Goal: Transaction & Acquisition: Purchase product/service

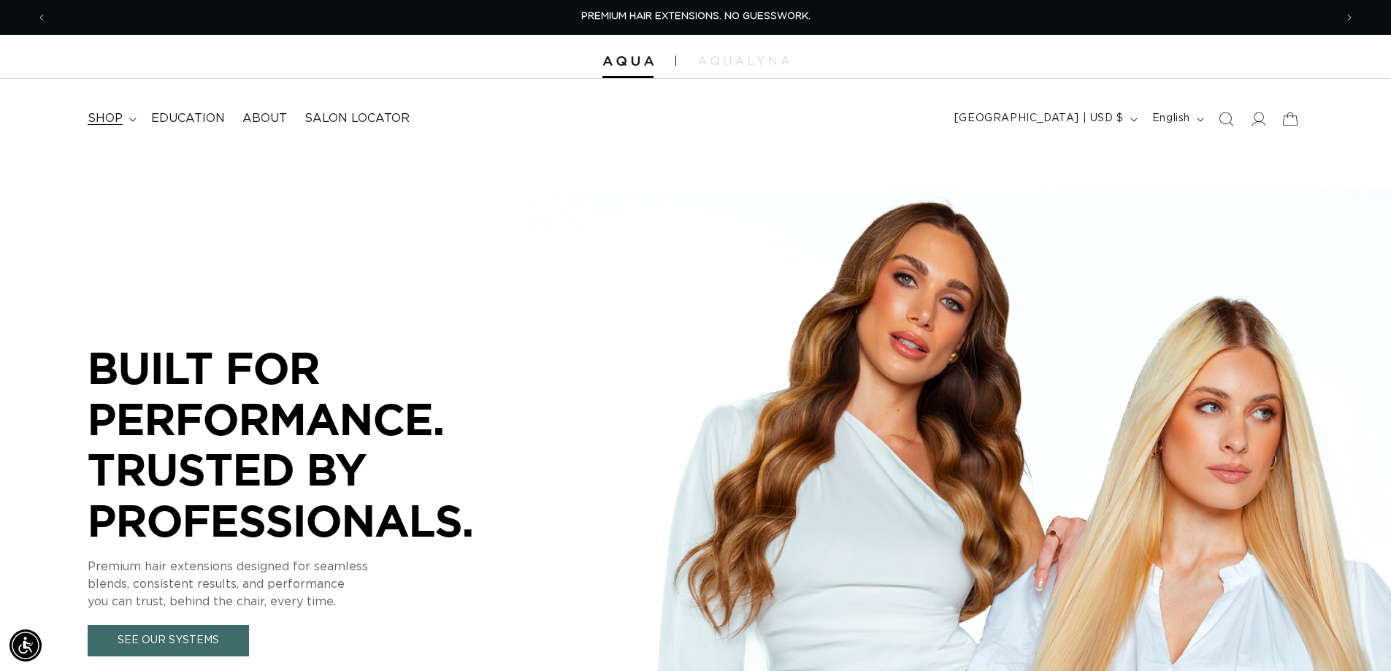
click at [106, 119] on span "shop" at bounding box center [105, 118] width 35 height 15
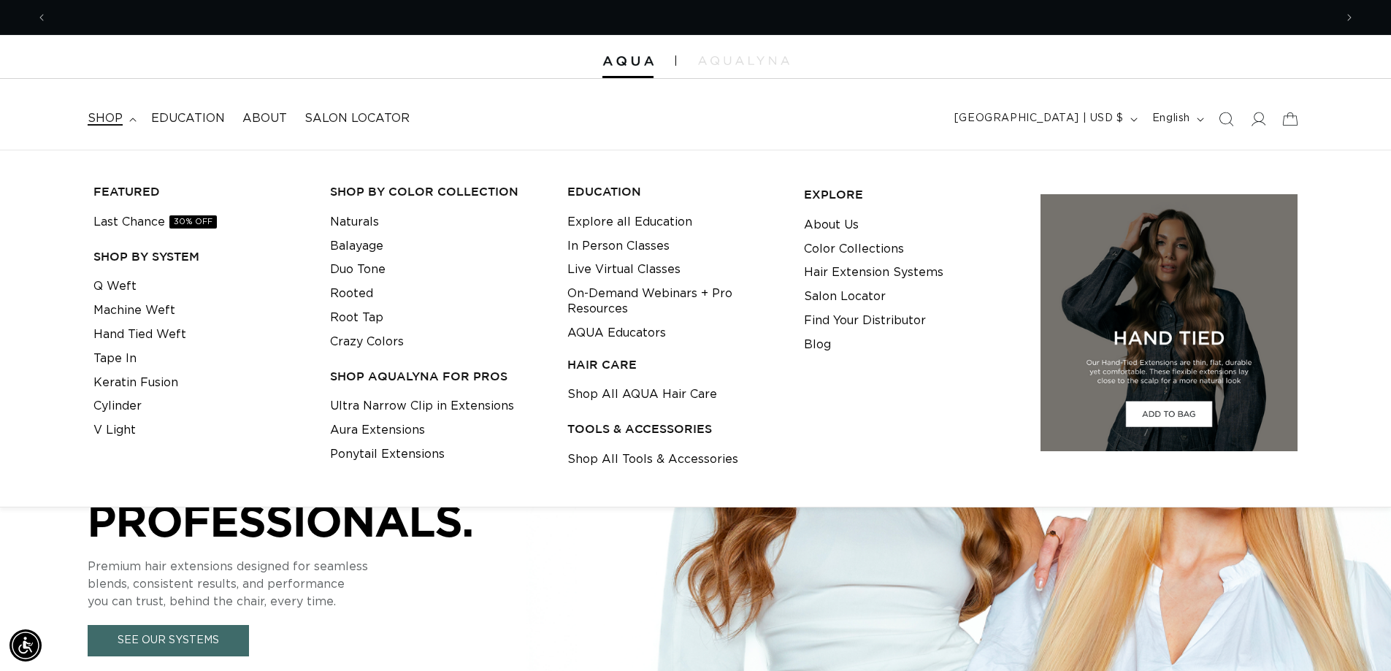
scroll to position [0, 1287]
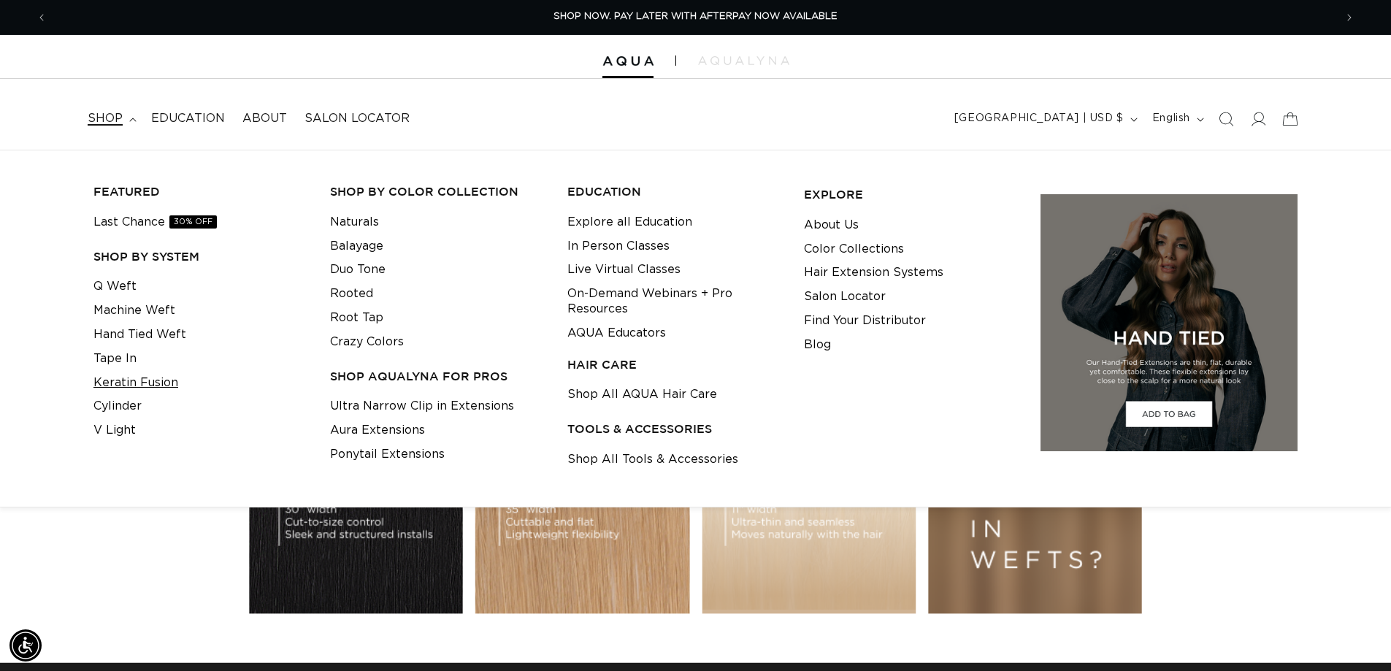
click at [164, 383] on link "Keratin Fusion" at bounding box center [135, 383] width 85 height 24
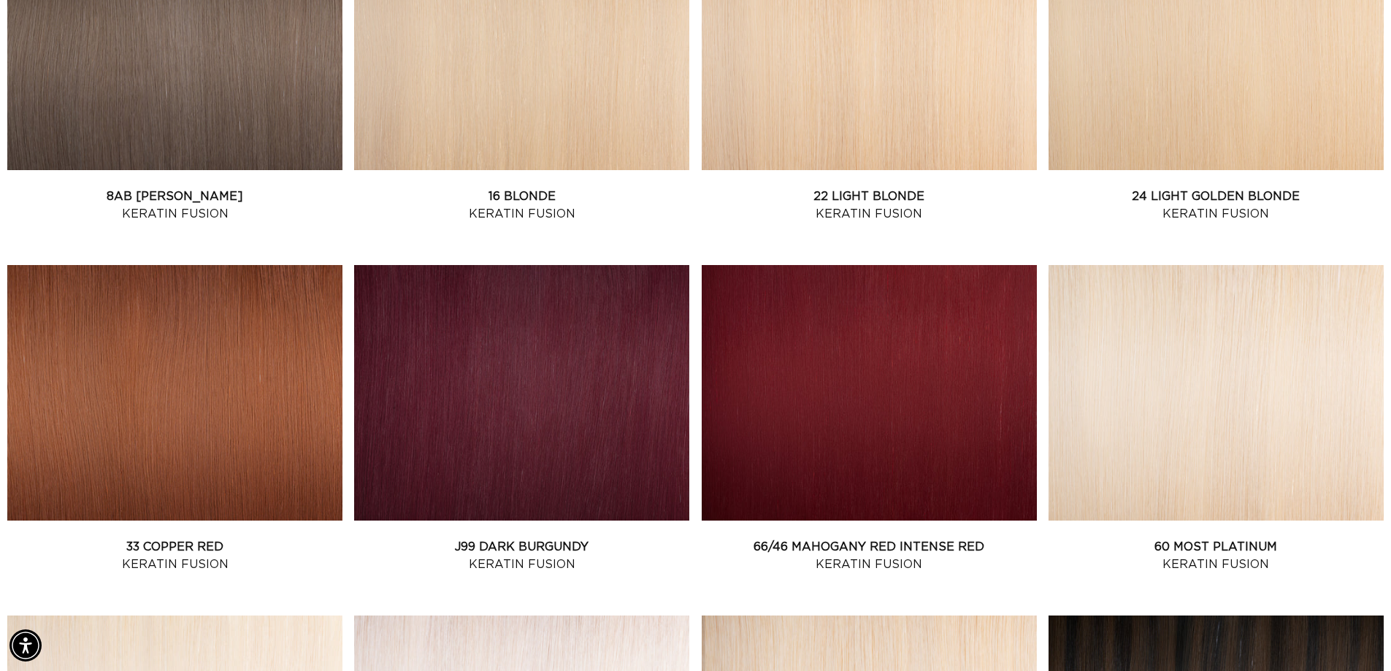
scroll to position [1533, 0]
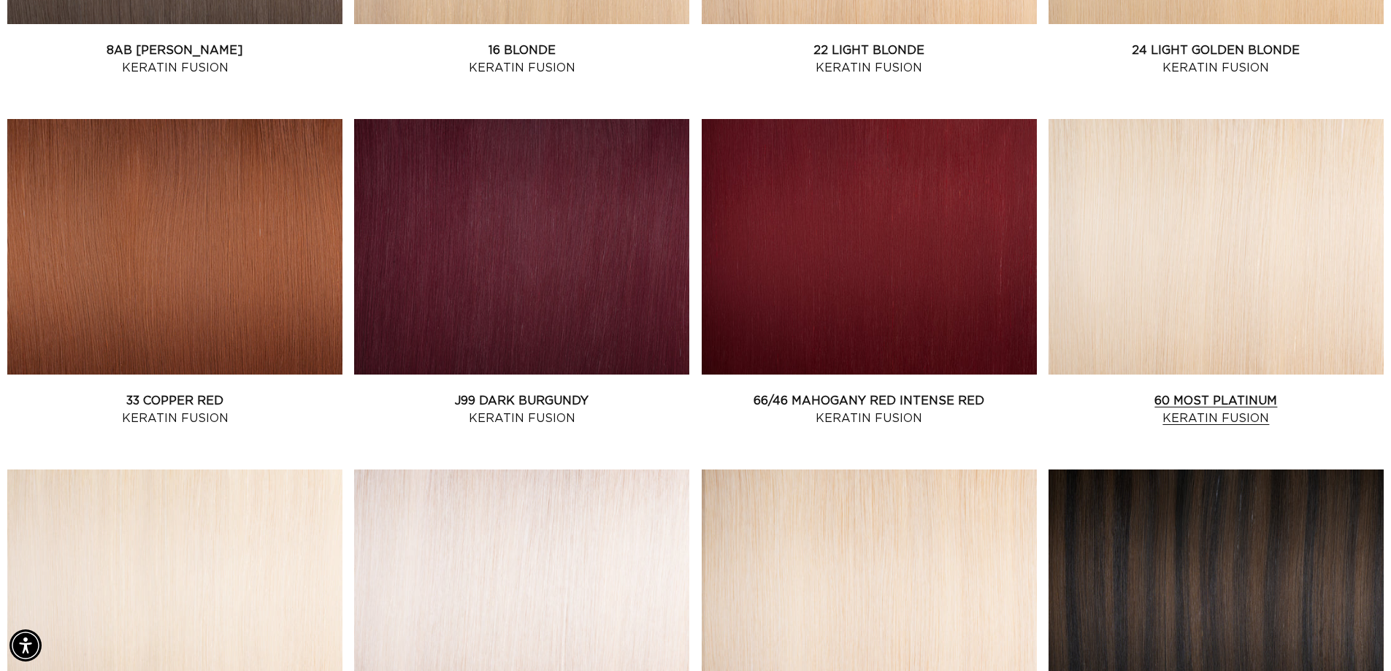
click at [1156, 392] on link "60 Most Platinum Keratin Fusion" at bounding box center [1215, 409] width 335 height 35
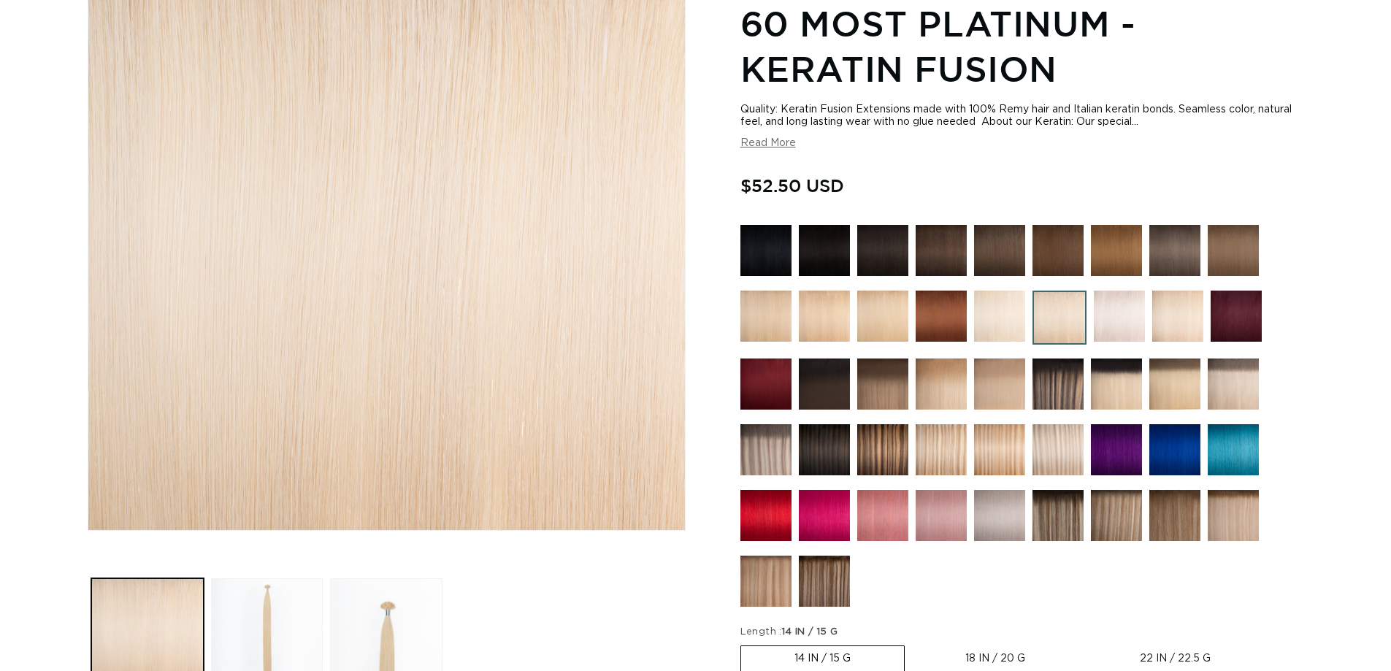
scroll to position [438, 0]
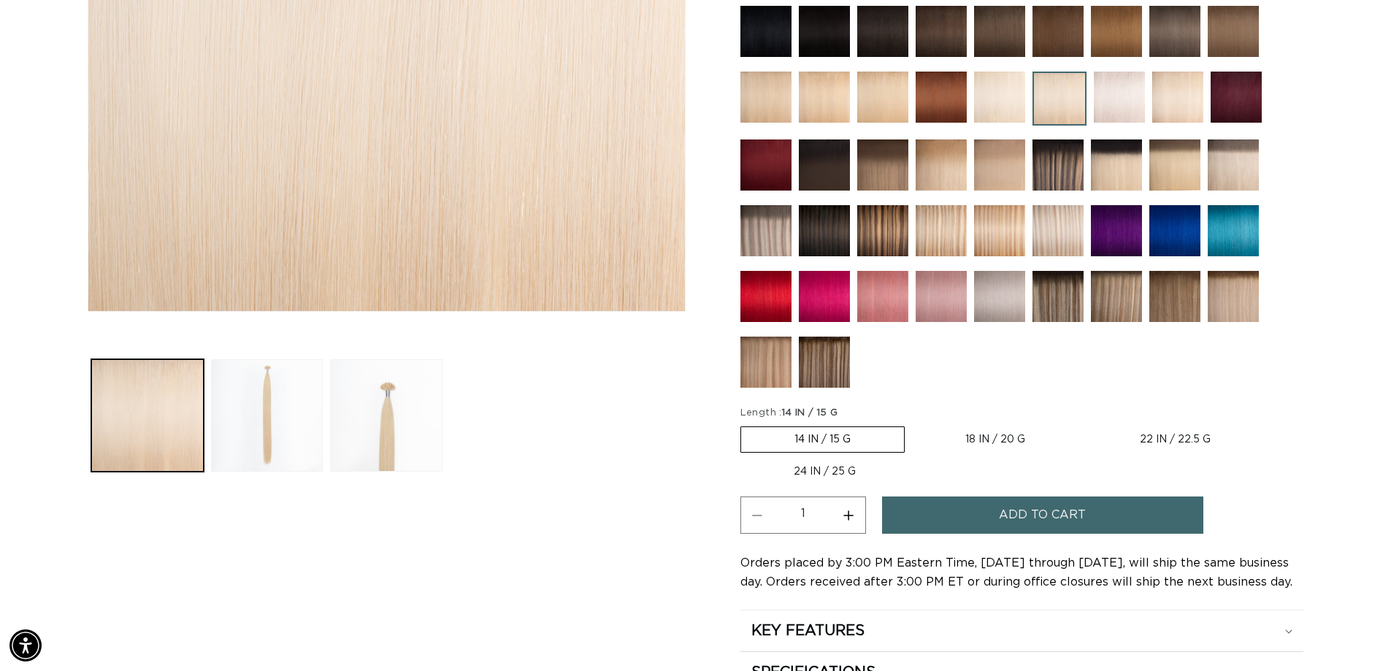
click at [978, 436] on label "18 IN / 20 G Variant sold out or unavailable" at bounding box center [995, 439] width 166 height 25
click at [913, 424] on input "18 IN / 20 G Variant sold out or unavailable" at bounding box center [912, 423] width 1 height 1
radio input "true"
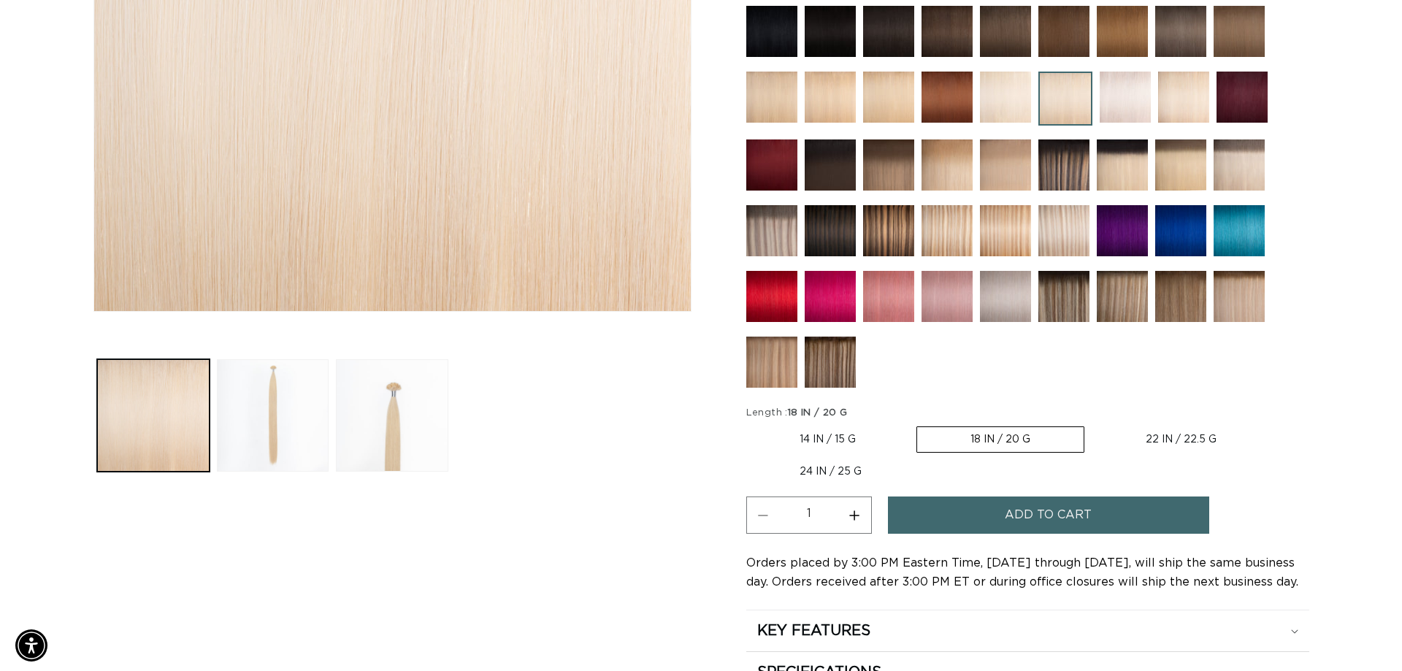
scroll to position [0, 1287]
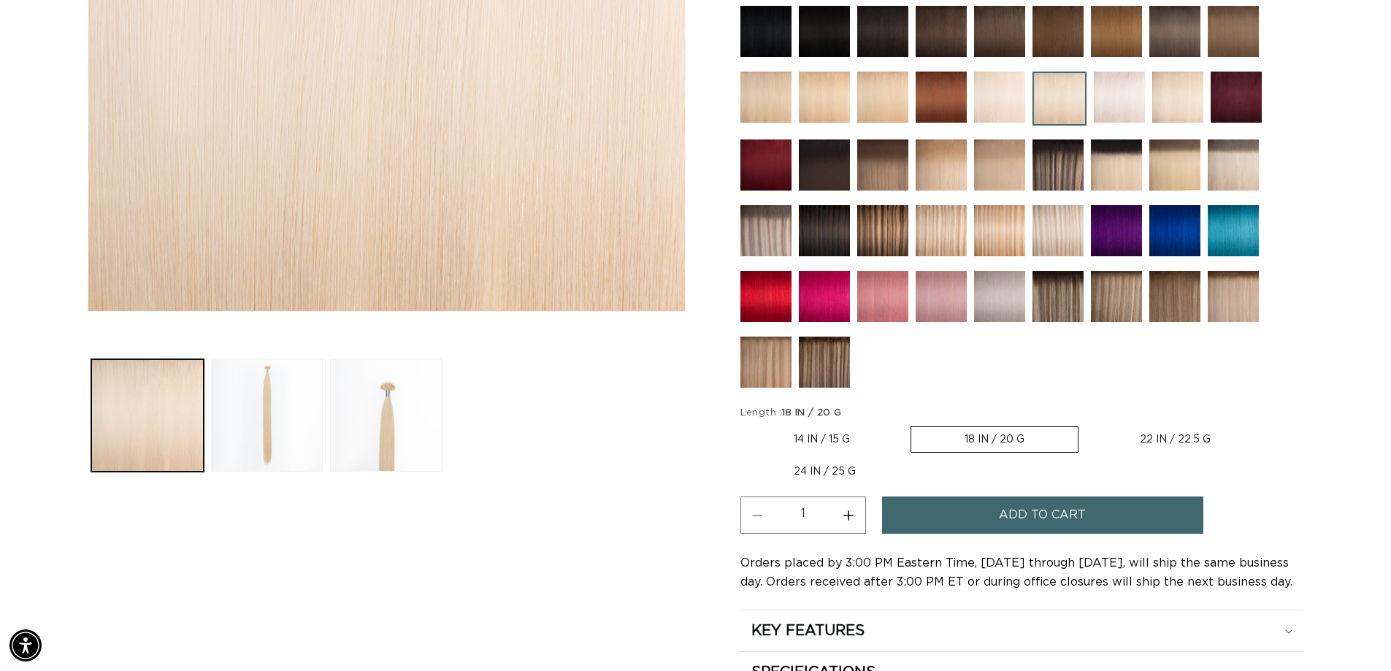
click at [1000, 520] on span "Add to cart" at bounding box center [1042, 514] width 87 height 37
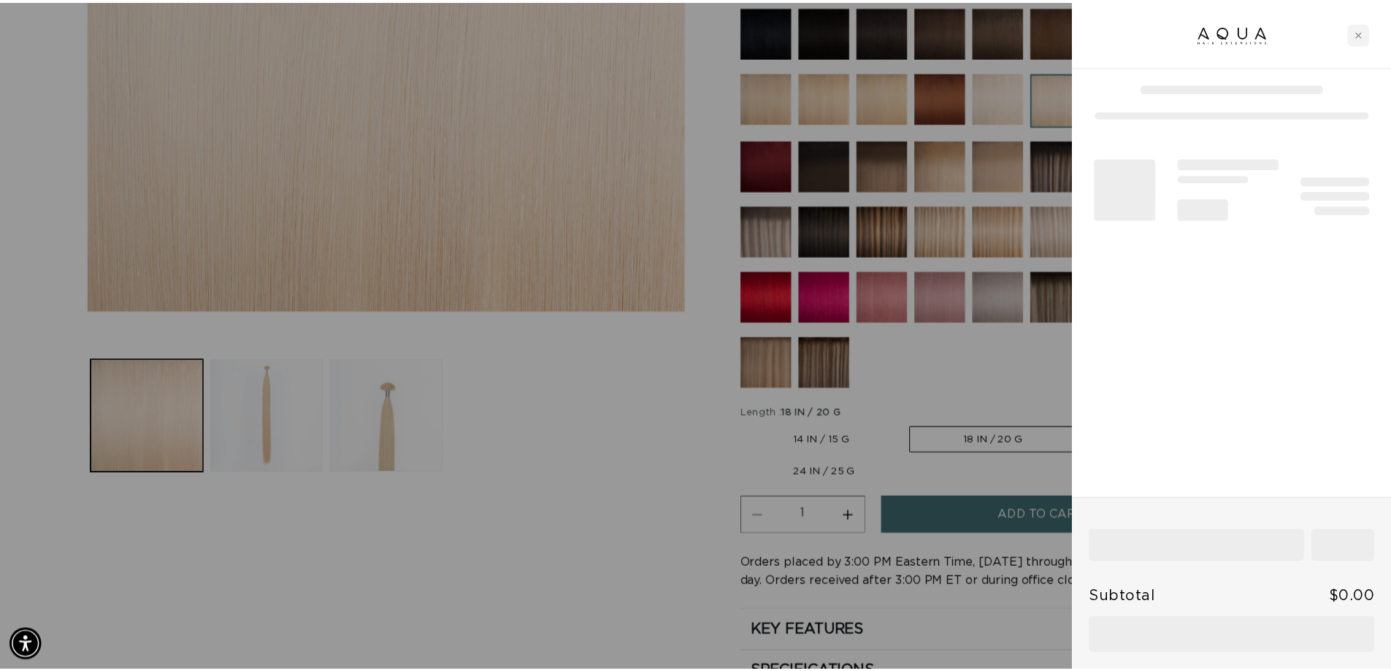
scroll to position [0, 2596]
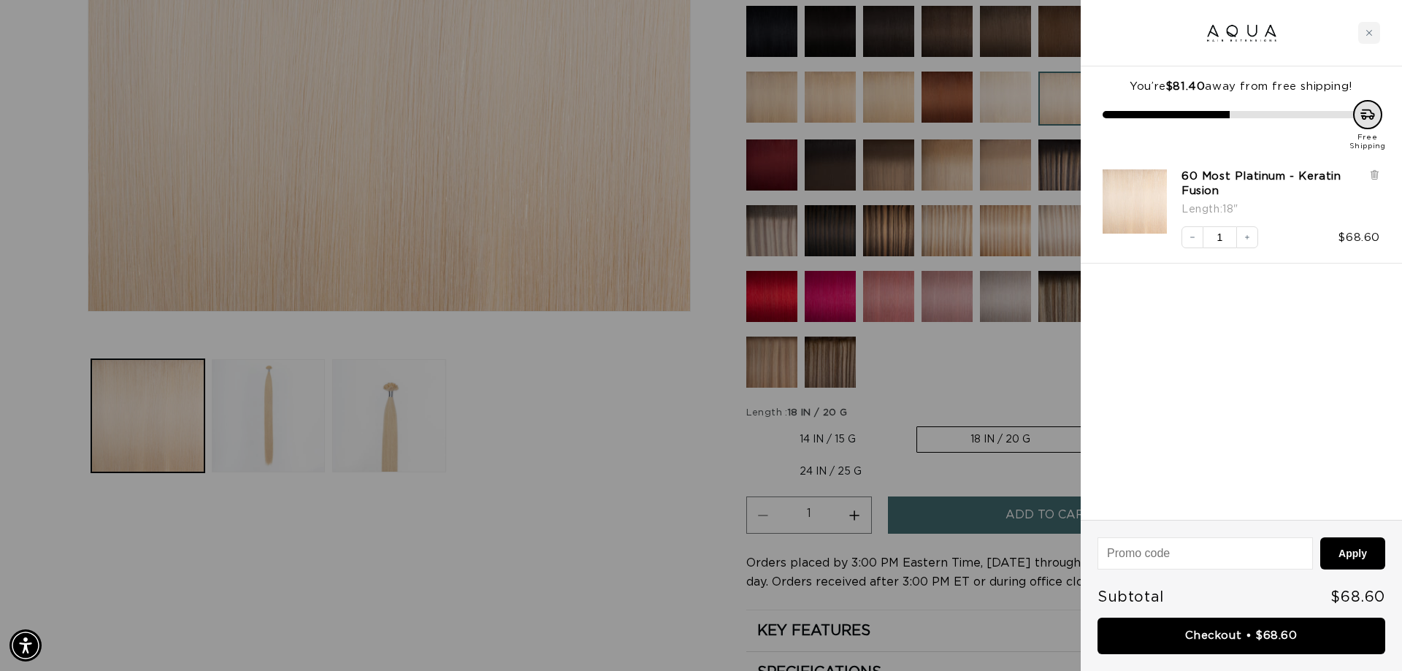
click at [538, 453] on div at bounding box center [701, 335] width 1402 height 671
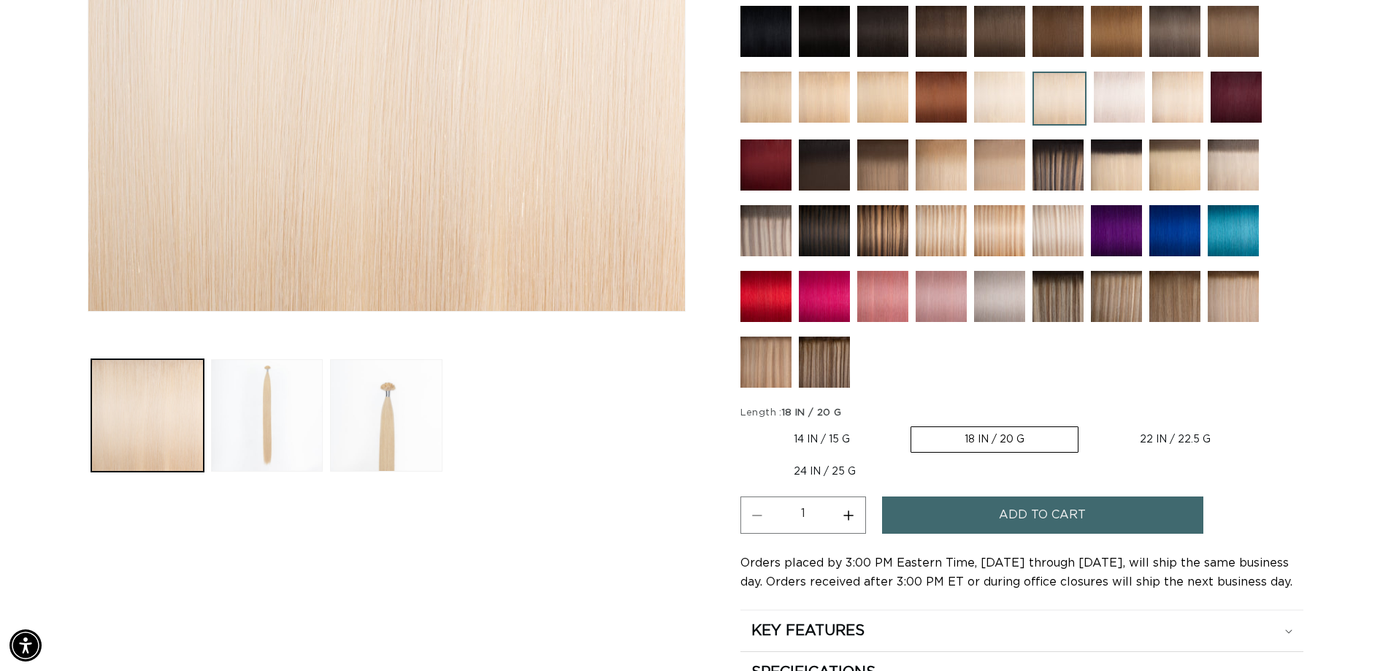
scroll to position [0, 0]
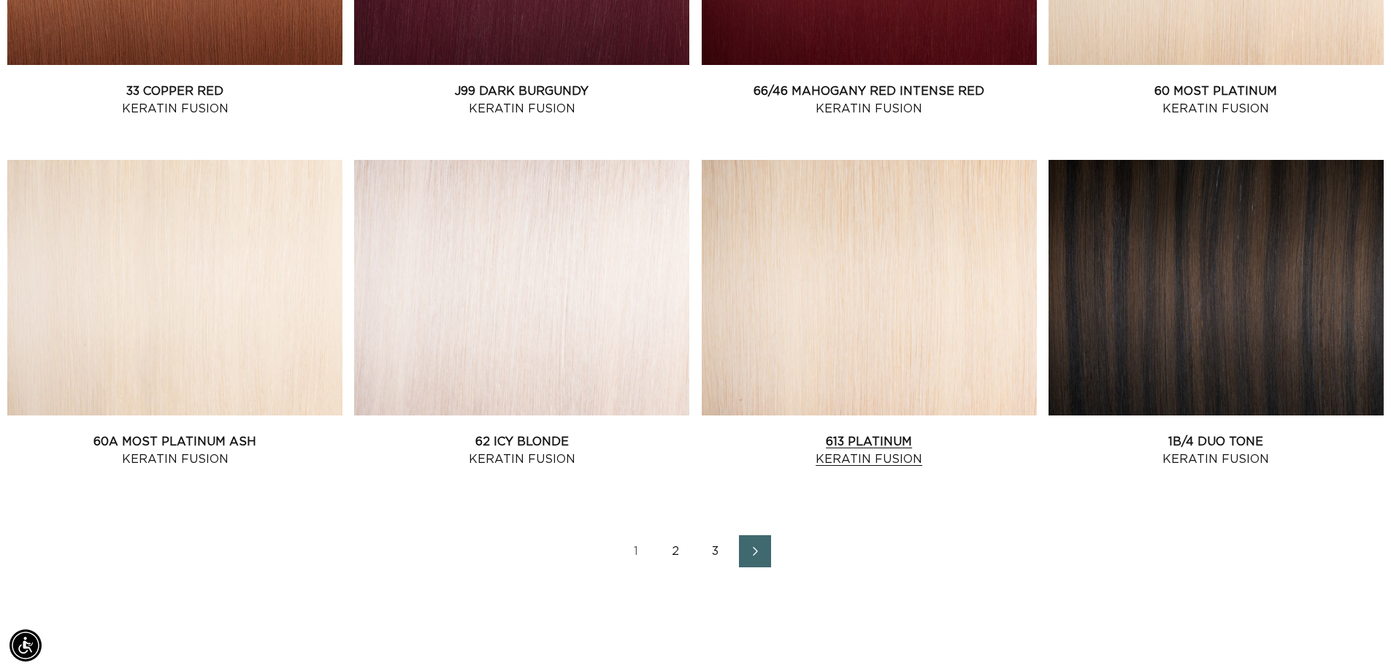
scroll to position [0, 1287]
click at [859, 433] on link "613 Platinum Keratin Fusion" at bounding box center [869, 450] width 335 height 35
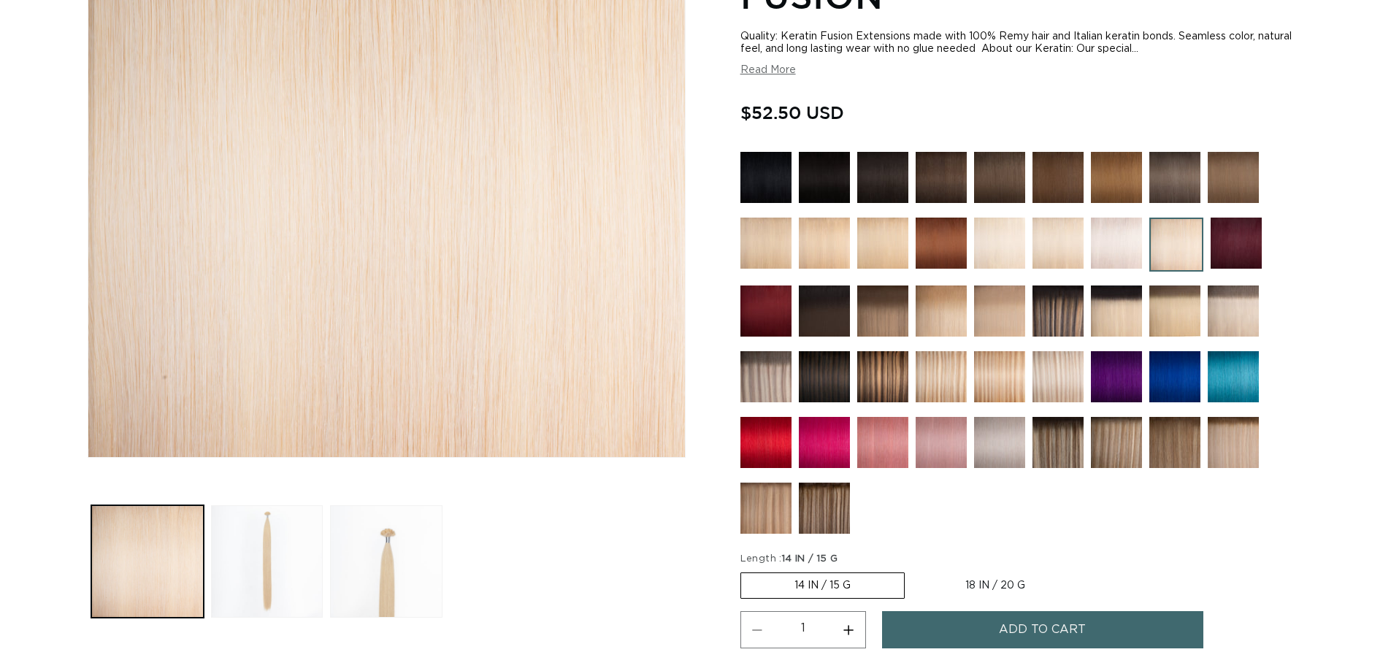
scroll to position [511, 0]
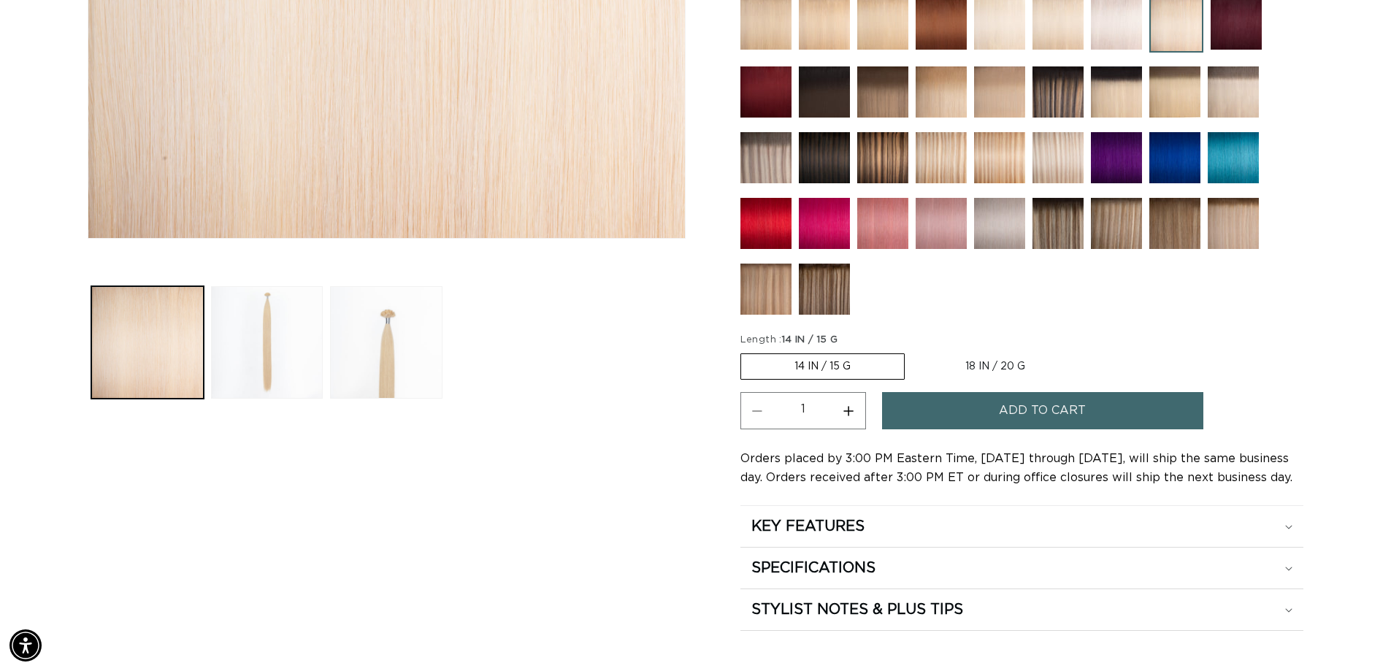
click at [950, 369] on label "18 IN / 20 G Variant sold out or unavailable" at bounding box center [995, 366] width 166 height 25
click at [913, 351] on input "18 IN / 20 G Variant sold out or unavailable" at bounding box center [912, 350] width 1 height 1
radio input "true"
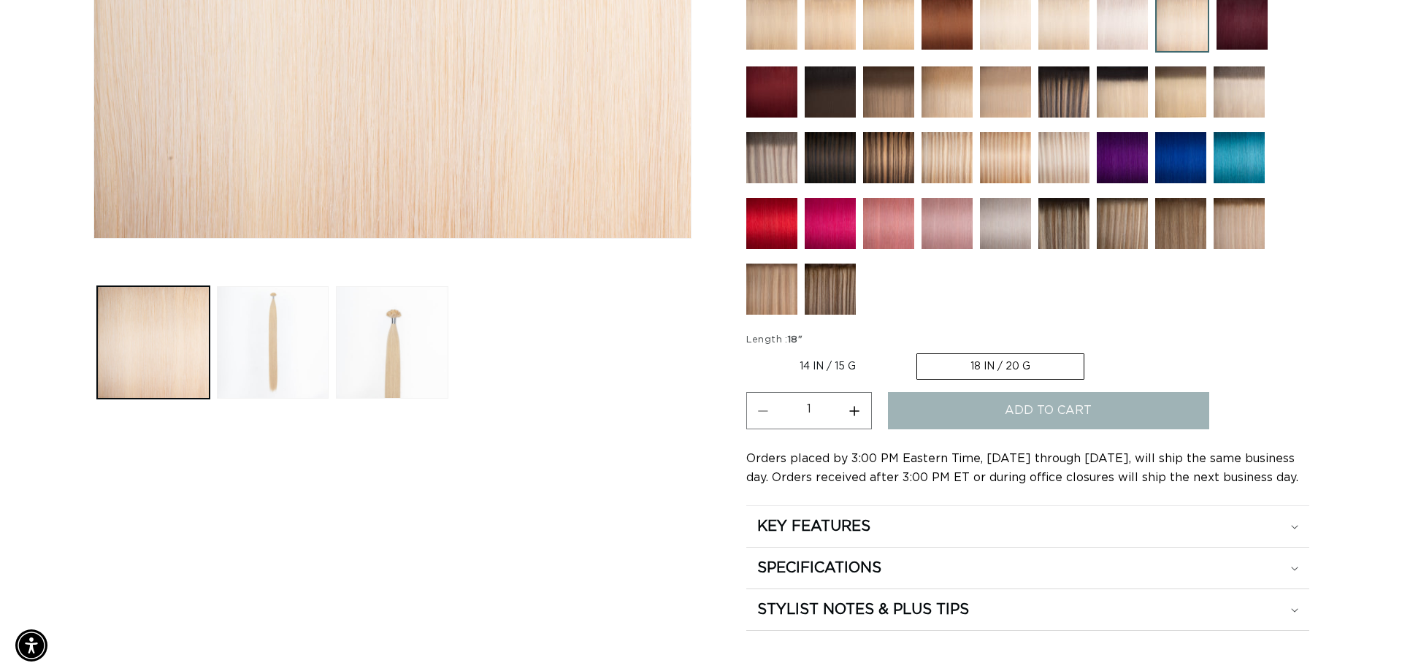
scroll to position [0, 1287]
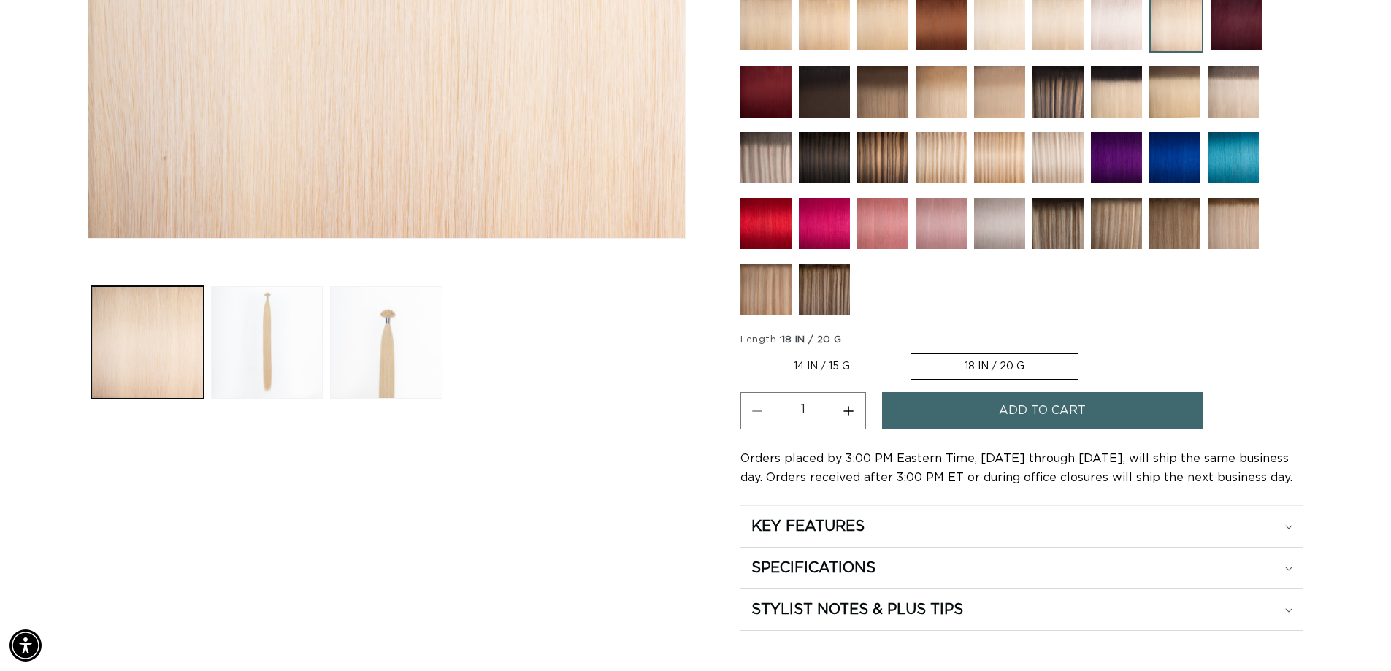
click at [1019, 412] on span "Add to cart" at bounding box center [1042, 410] width 87 height 37
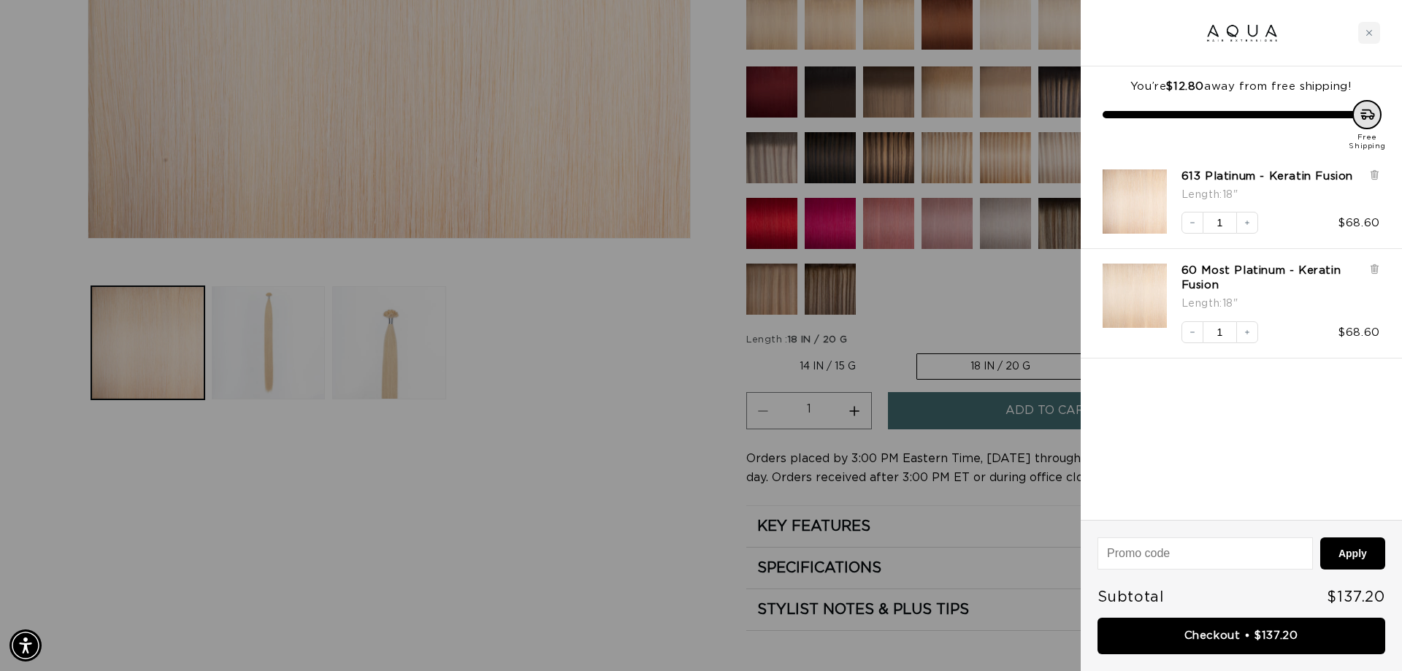
scroll to position [0, 2596]
click at [1227, 638] on link "Checkout • $137.20" at bounding box center [1241, 636] width 288 height 37
